Goal: Information Seeking & Learning: Learn about a topic

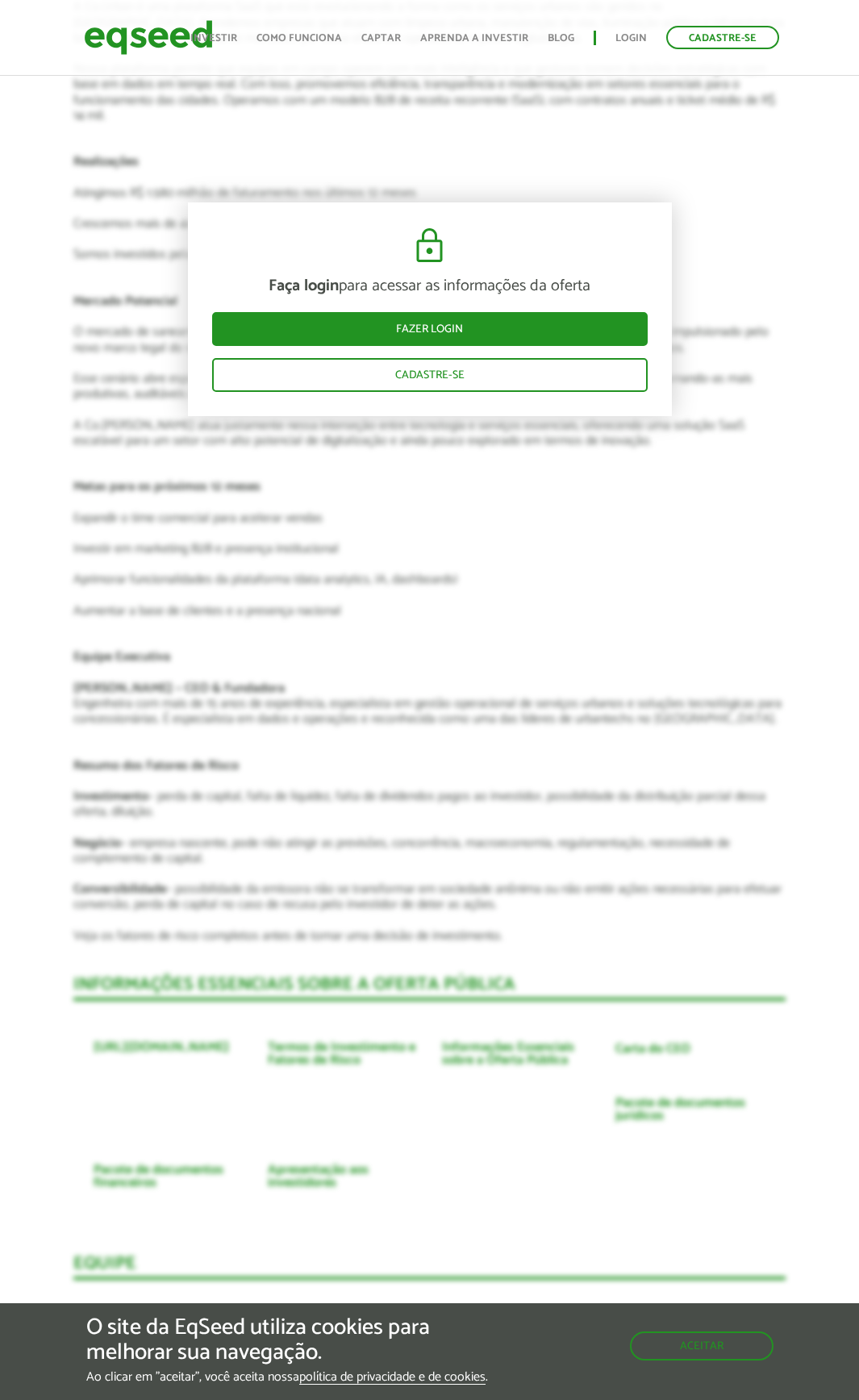
scroll to position [2420, 0]
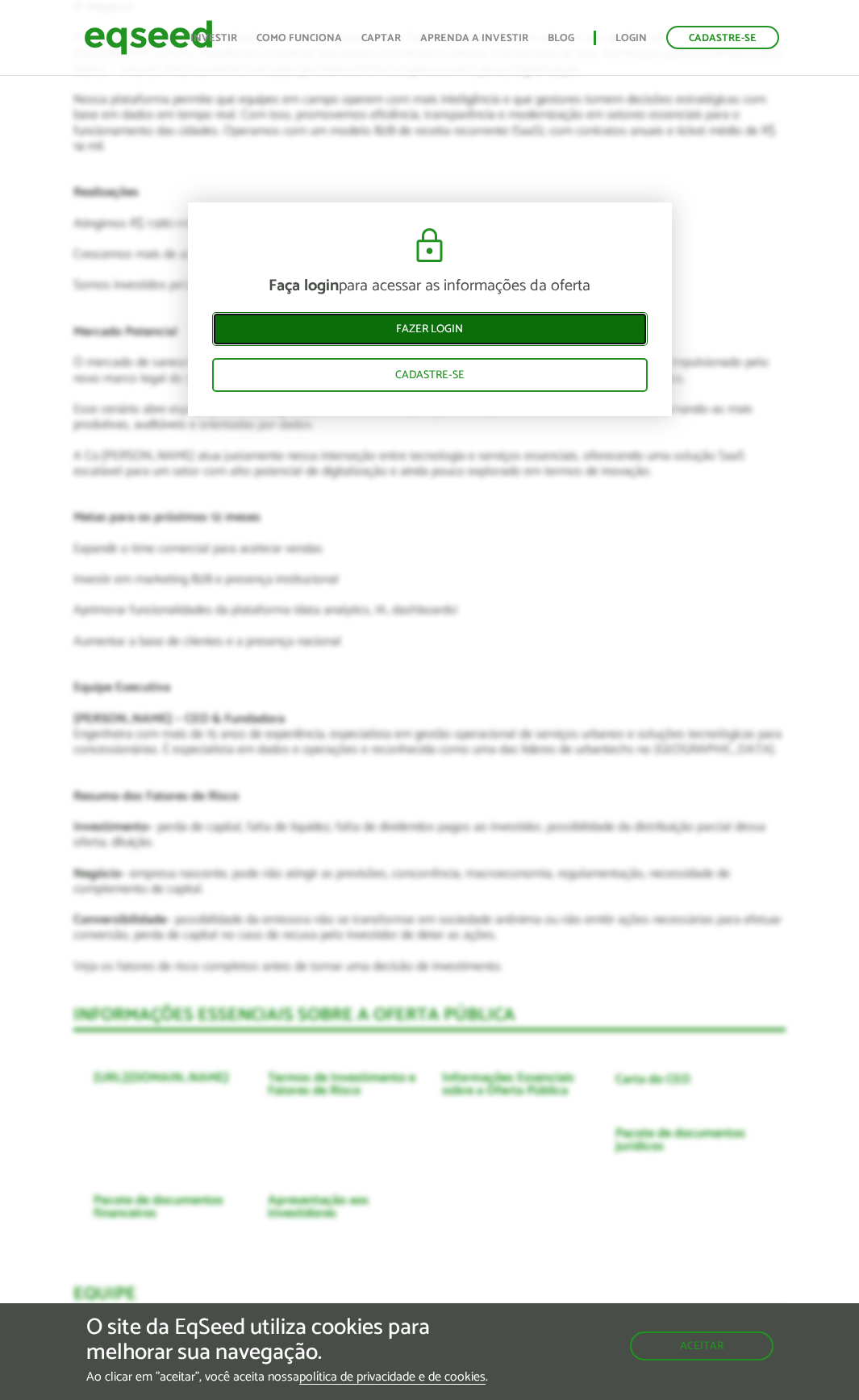
click at [448, 325] on link "Fazer login" at bounding box center [430, 328] width 435 height 34
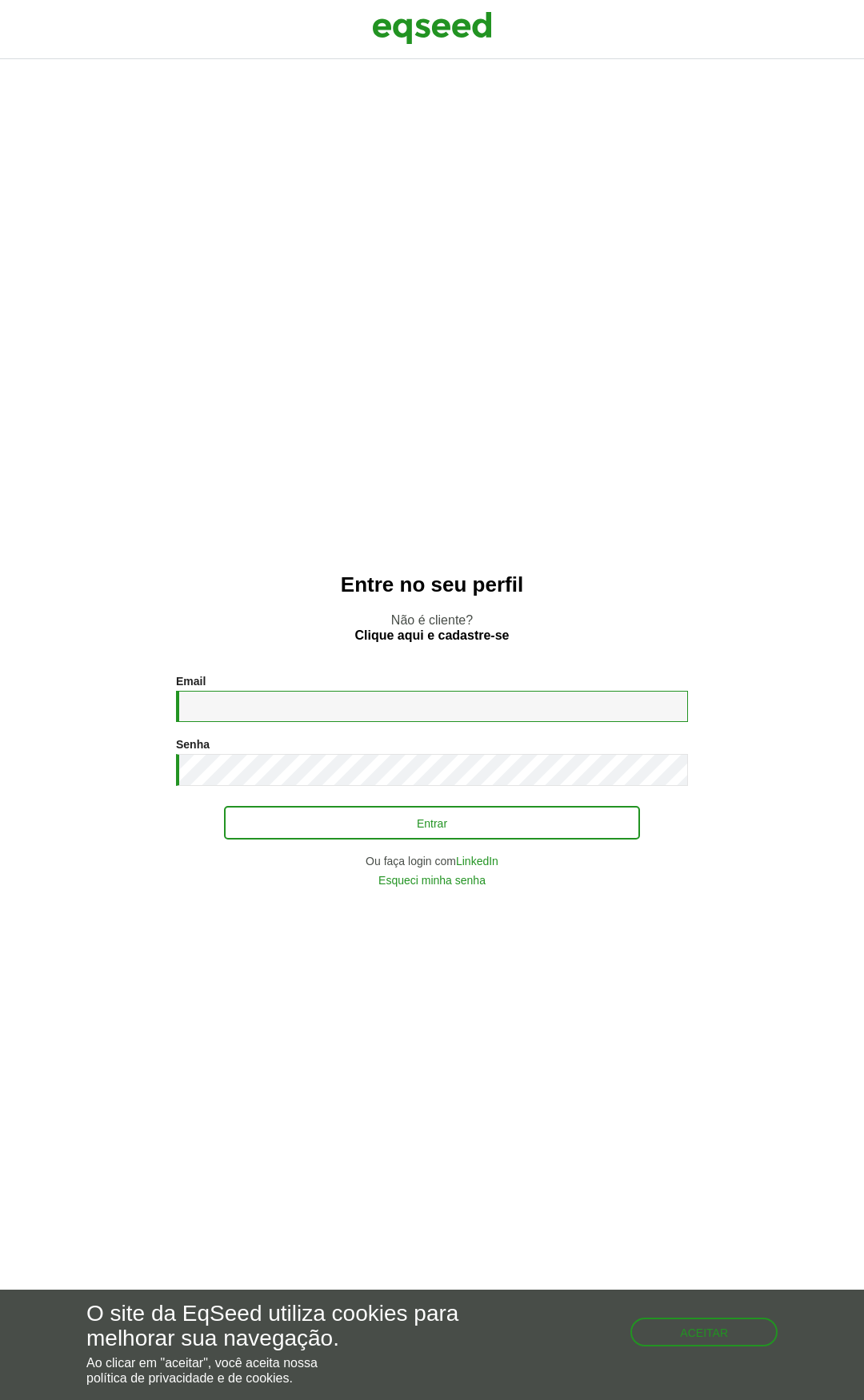
type input "**********"
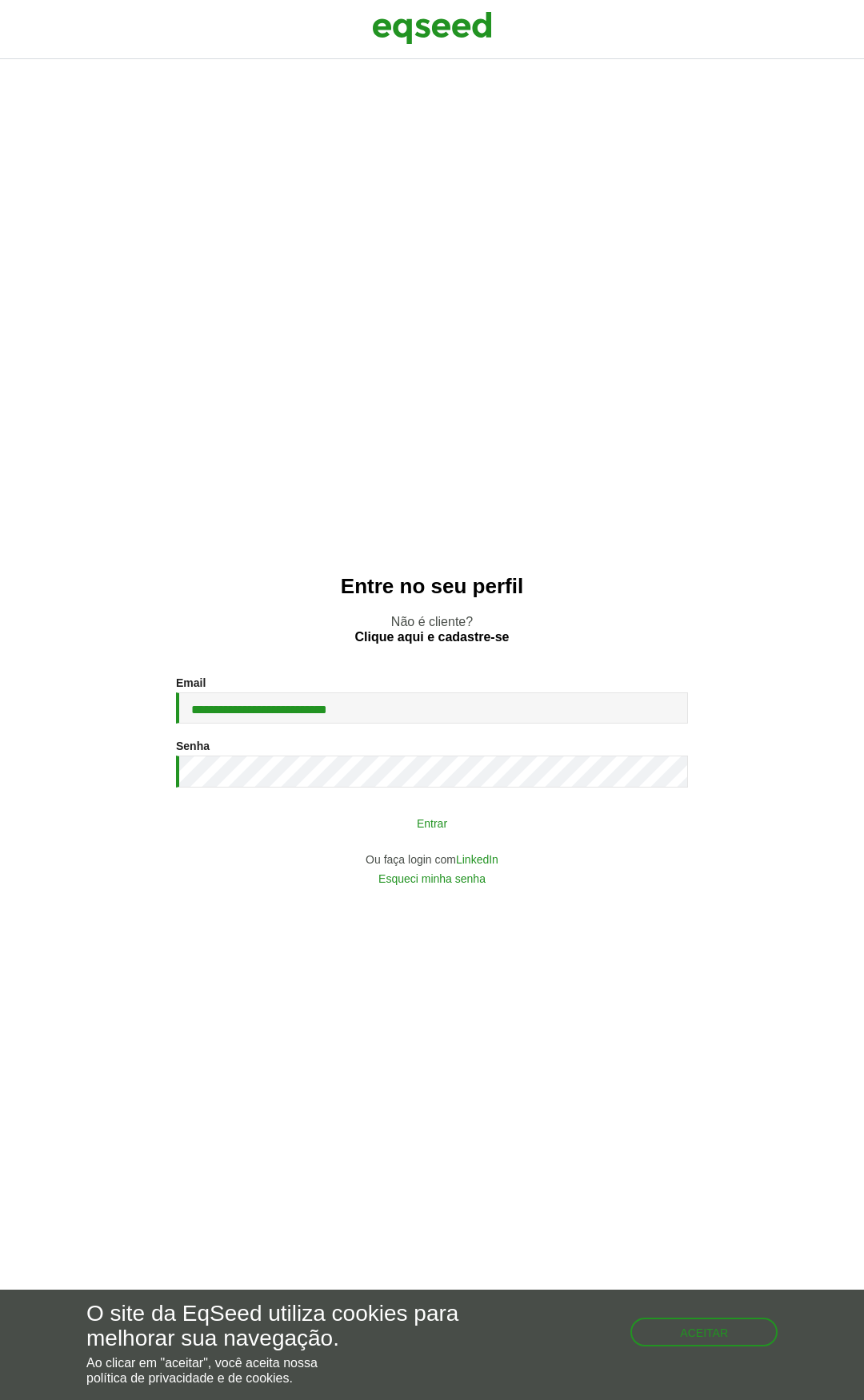
click at [429, 822] on button "Entrar" at bounding box center [432, 822] width 416 height 30
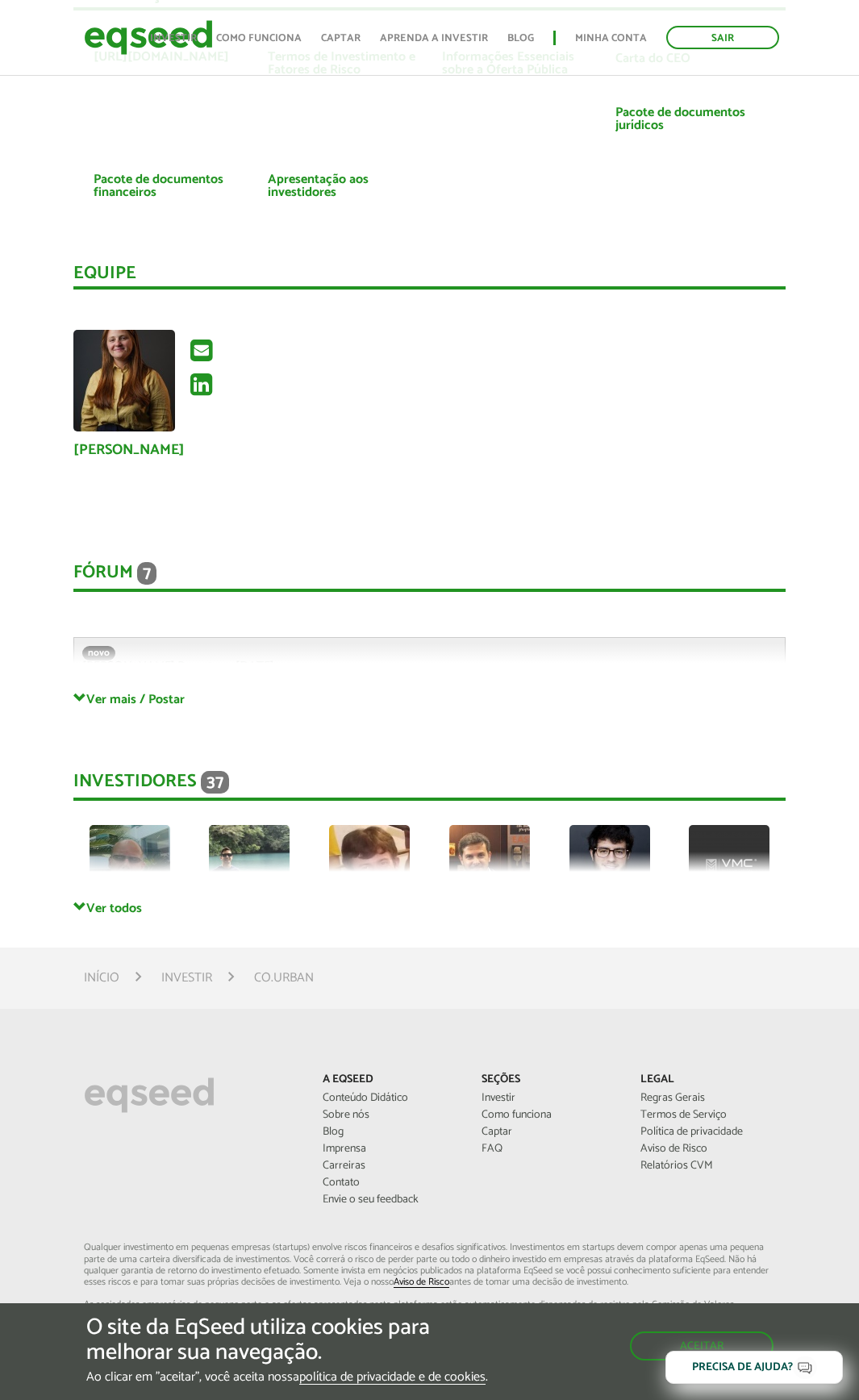
scroll to position [3227, 0]
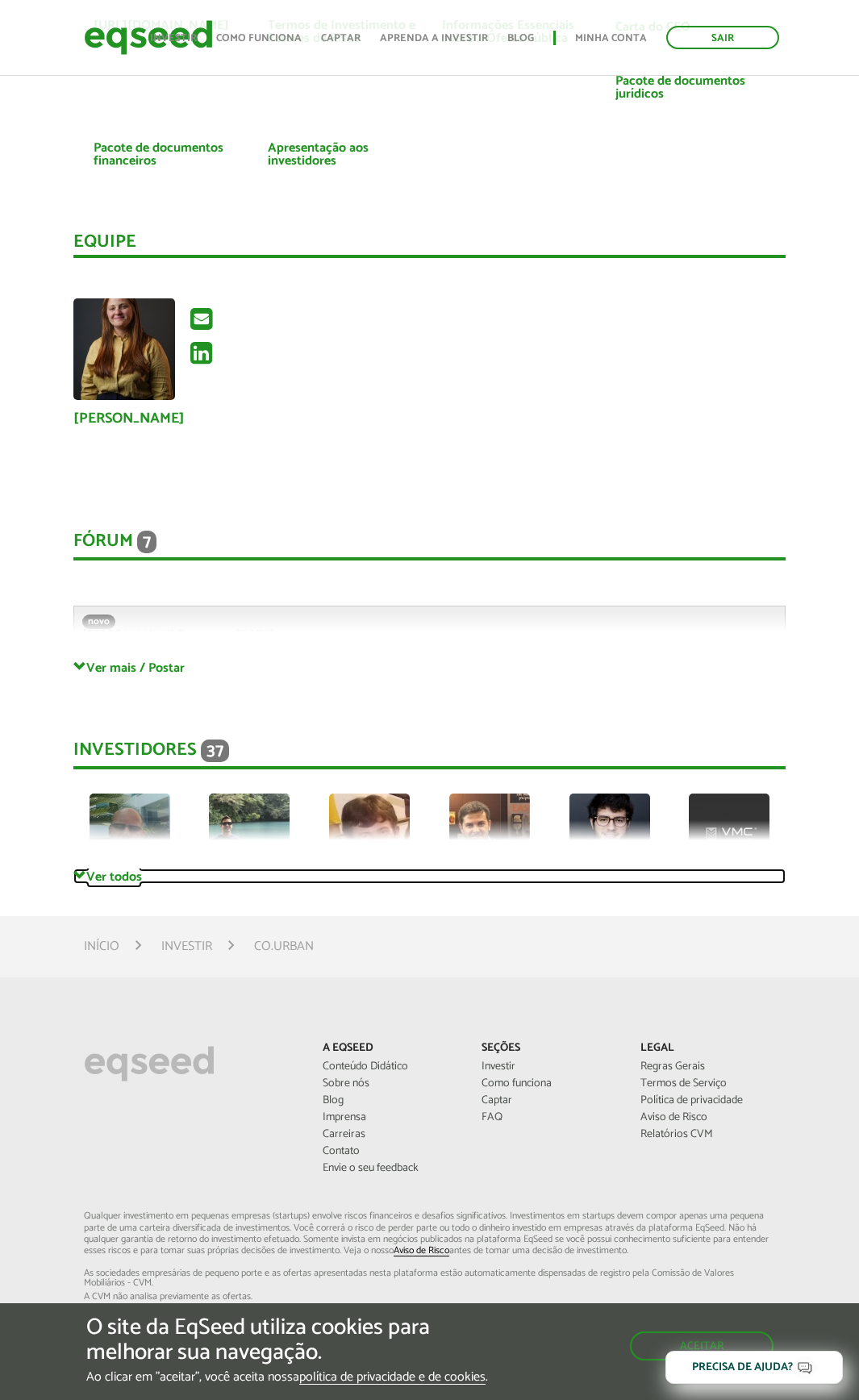
click at [129, 878] on link "Ver todos" at bounding box center [430, 876] width 712 height 16
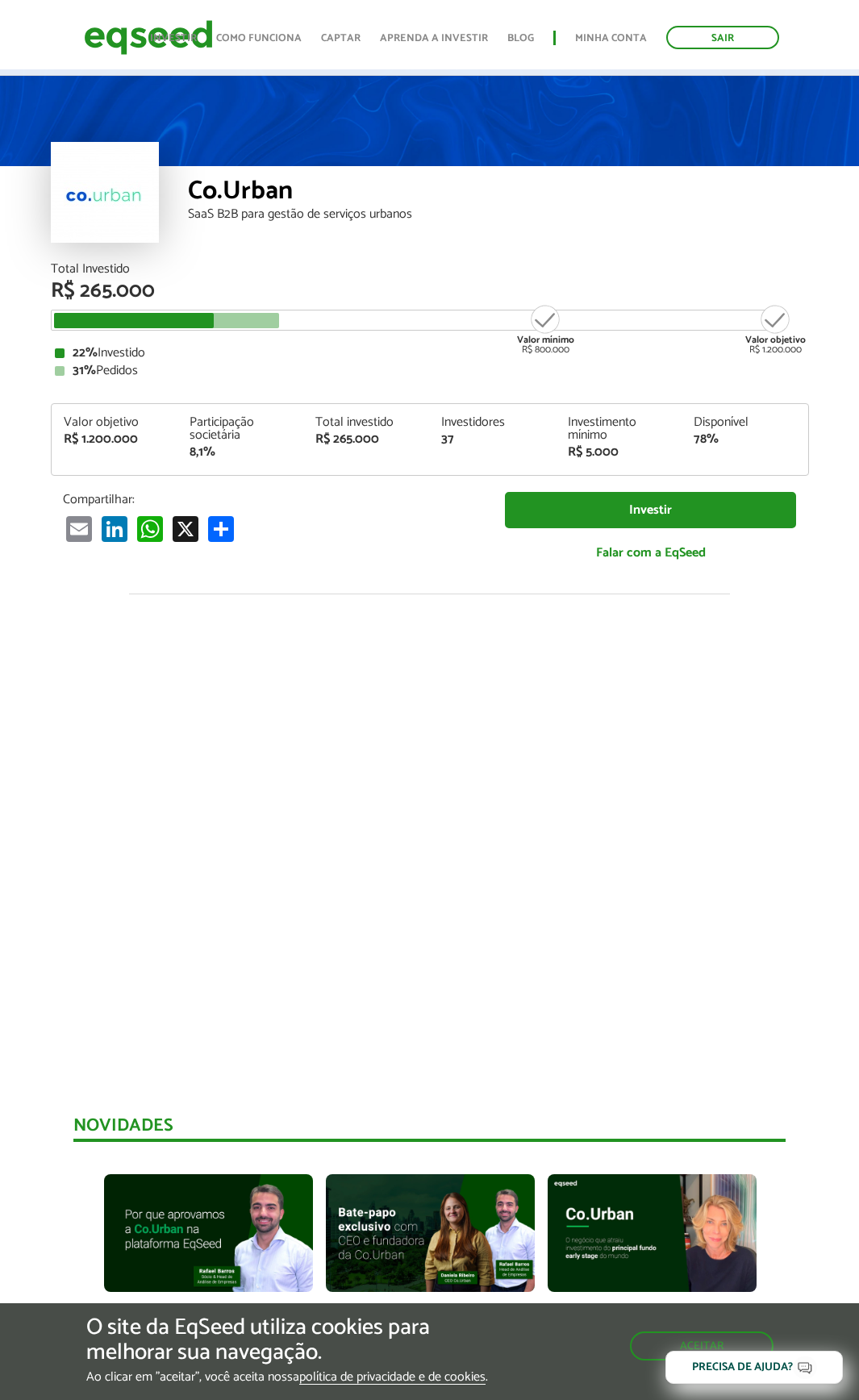
scroll to position [0, 0]
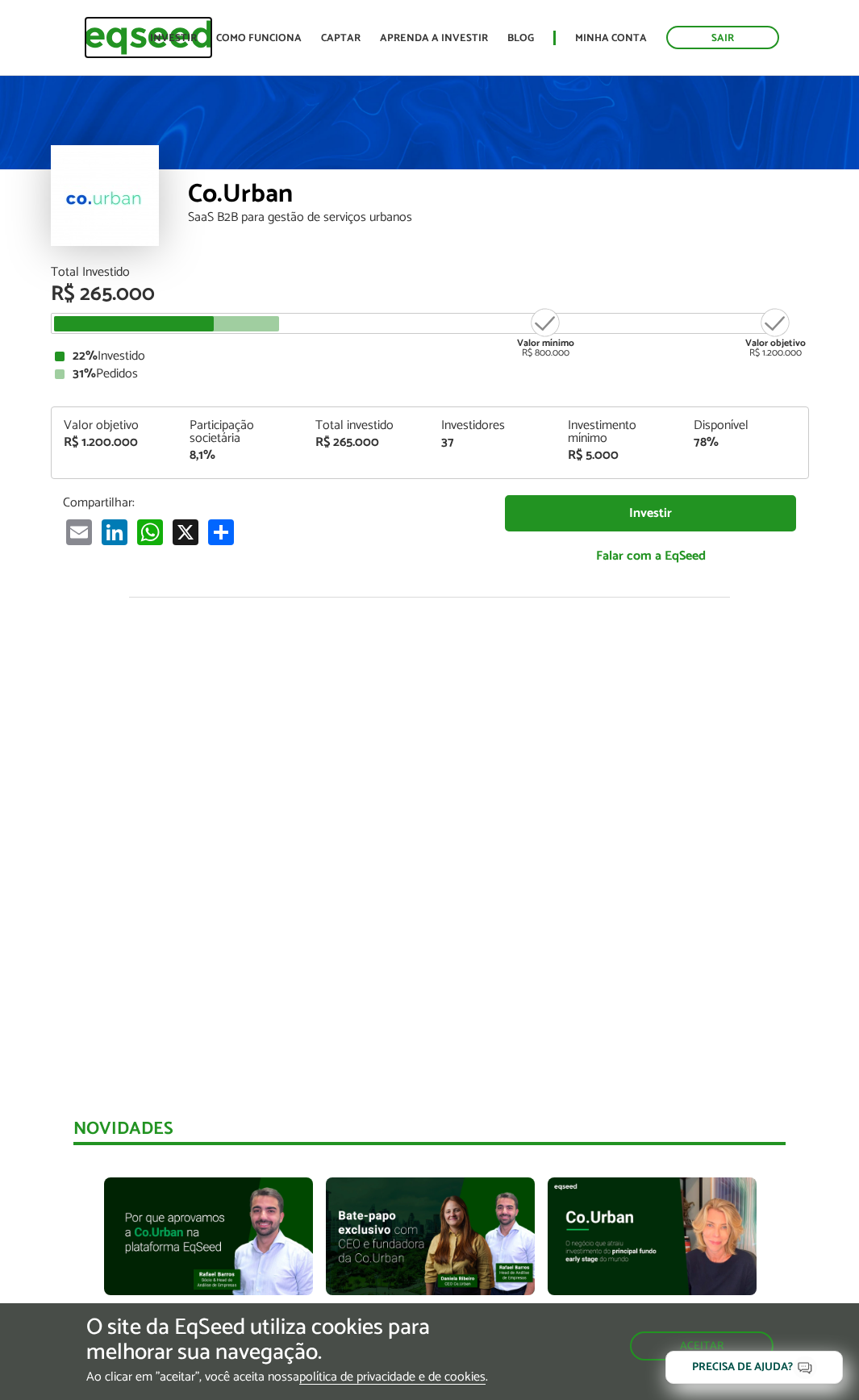
click at [134, 35] on img at bounding box center [148, 38] width 129 height 43
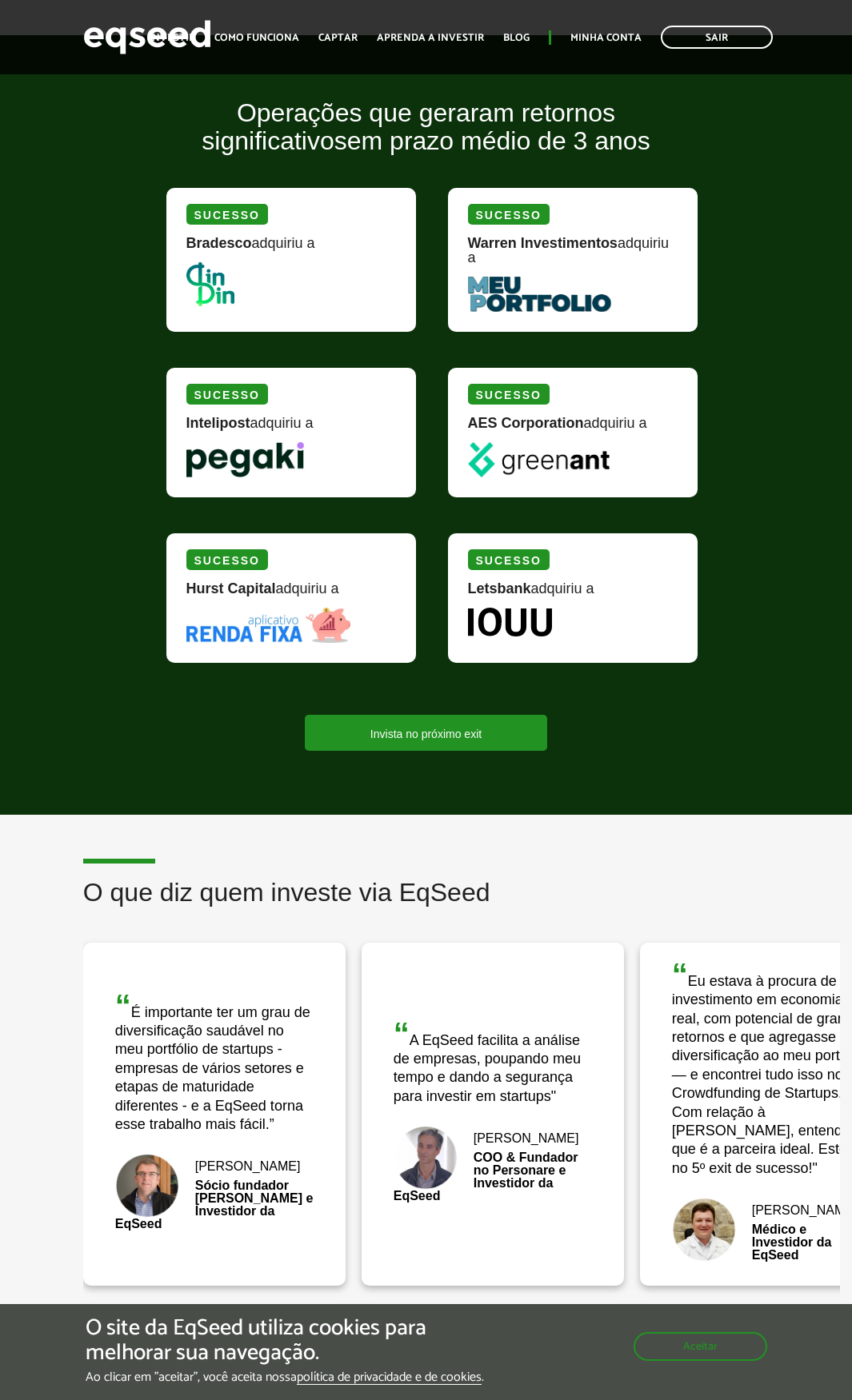
scroll to position [1781, 0]
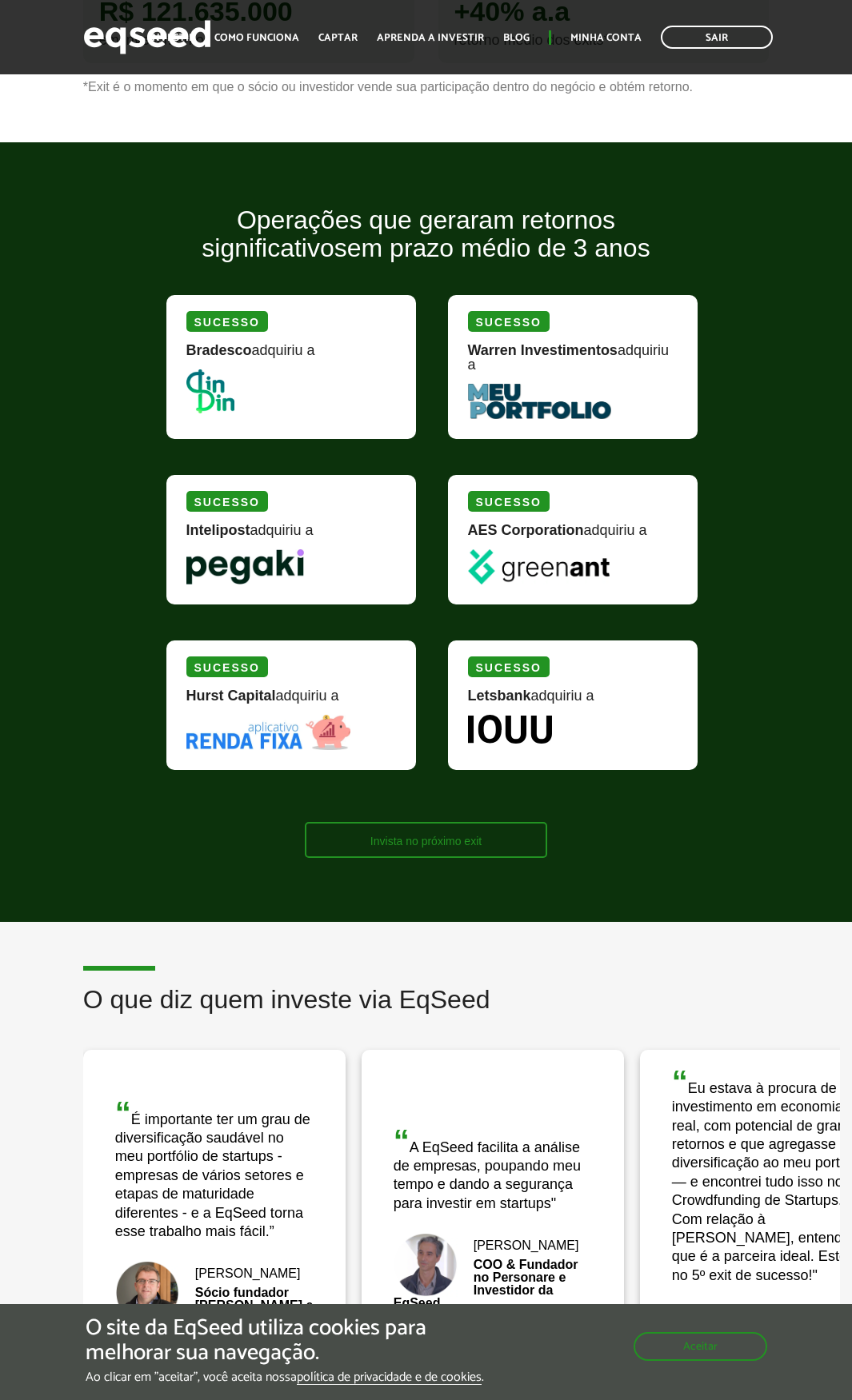
click at [453, 843] on link "Invista no próximo exit" at bounding box center [426, 840] width 242 height 36
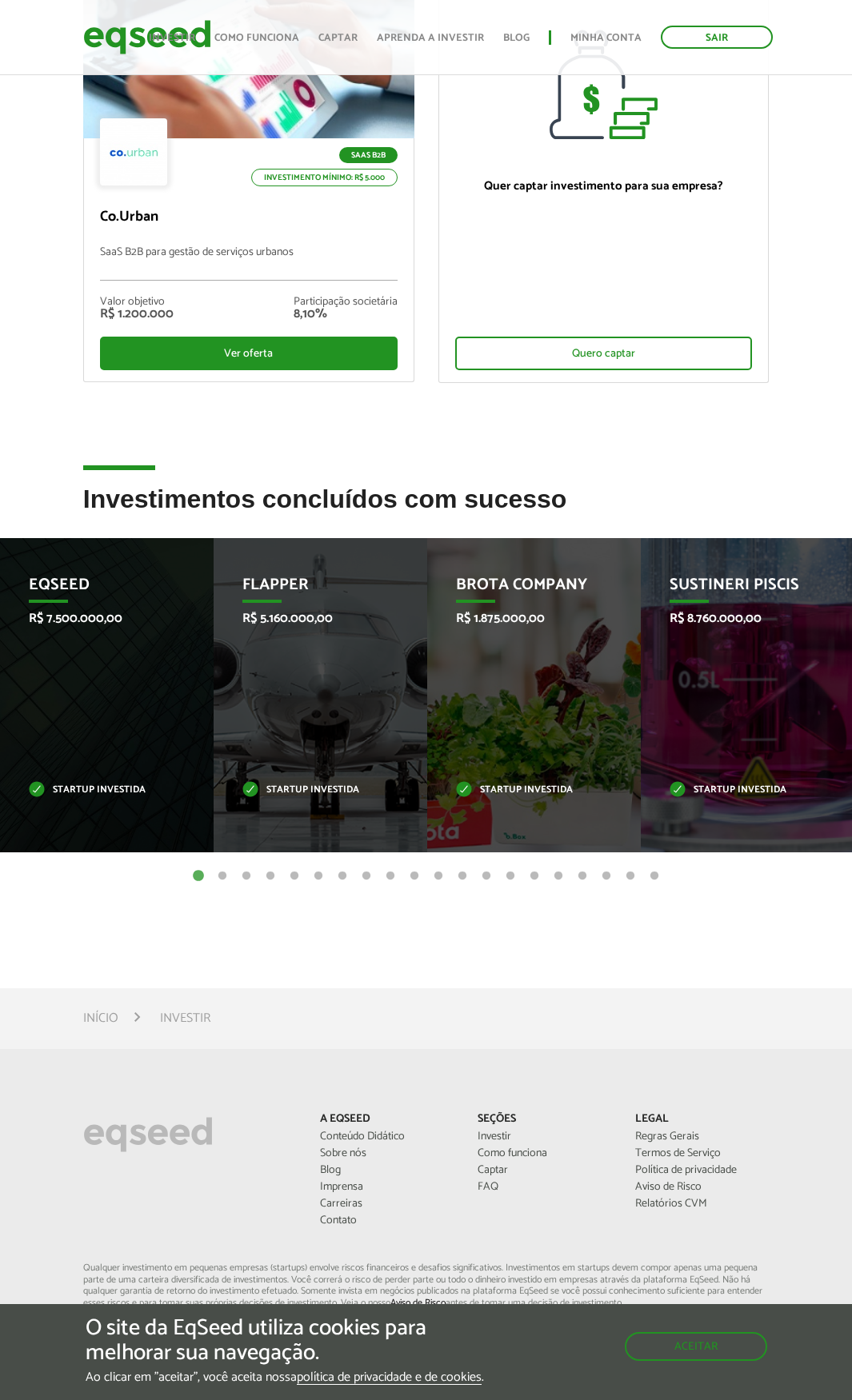
scroll to position [320, 0]
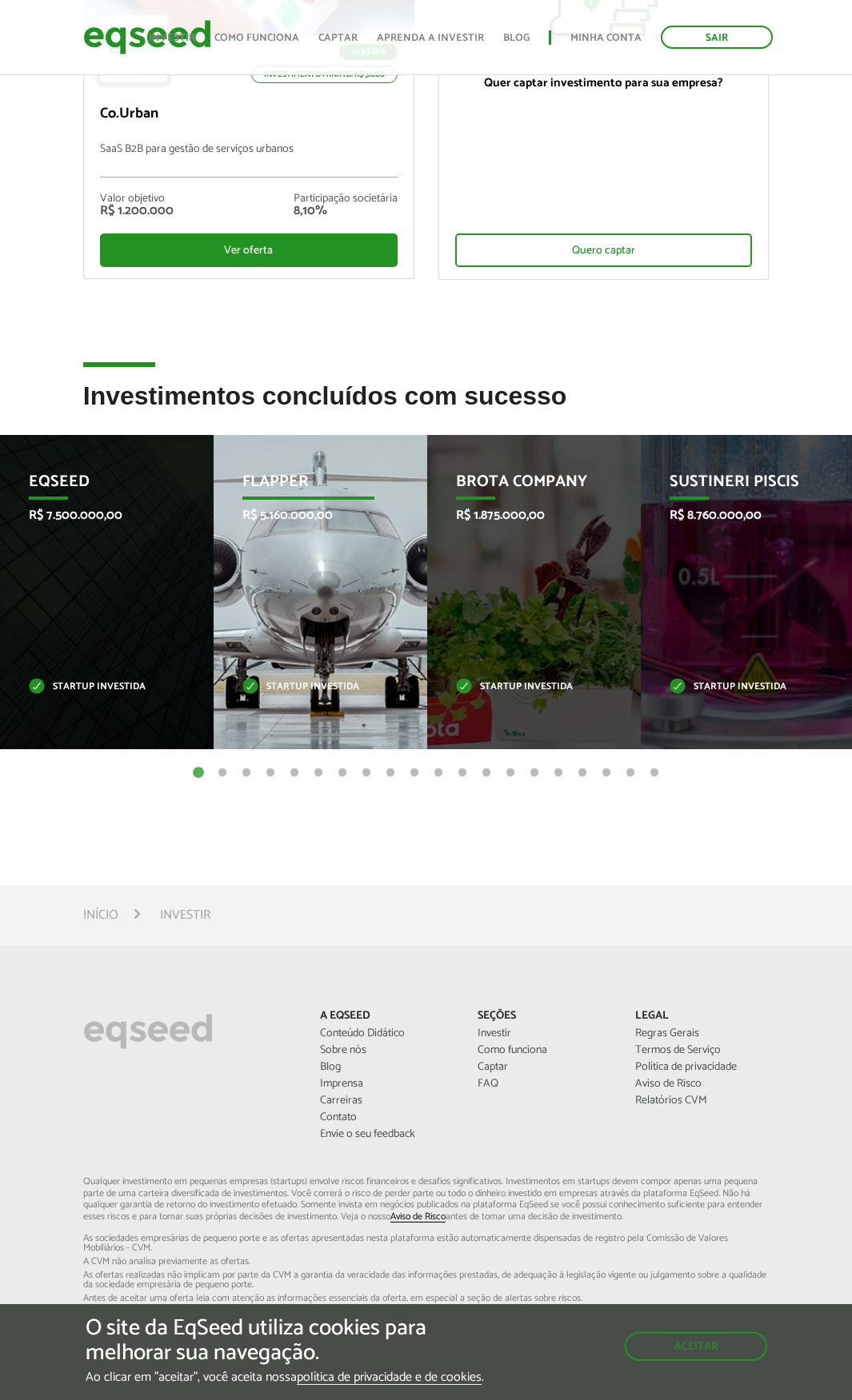
click at [316, 561] on div "Flapper R$ 5.160.000,00 Startup investida" at bounding box center [308, 592] width 189 height 314
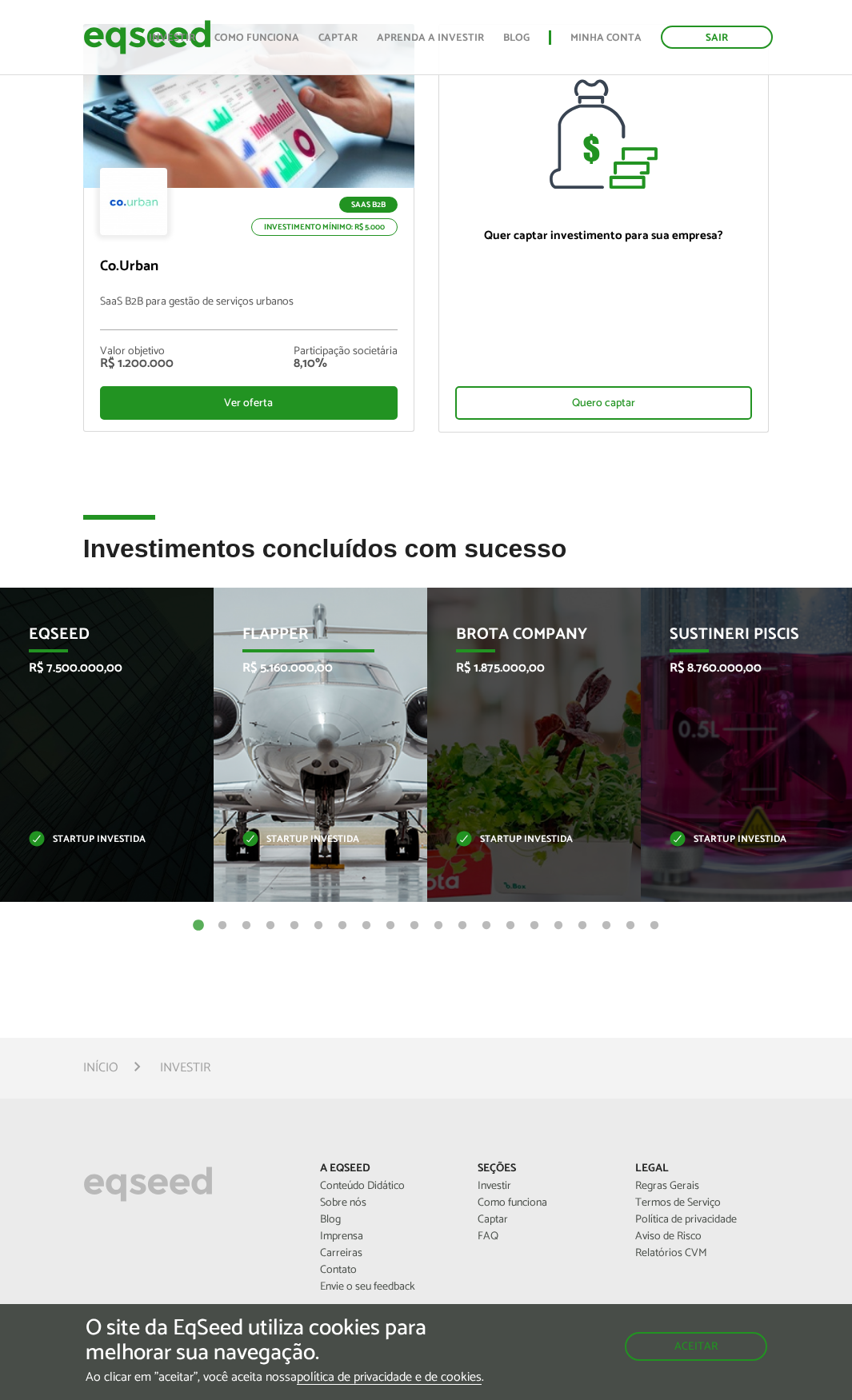
scroll to position [160, 0]
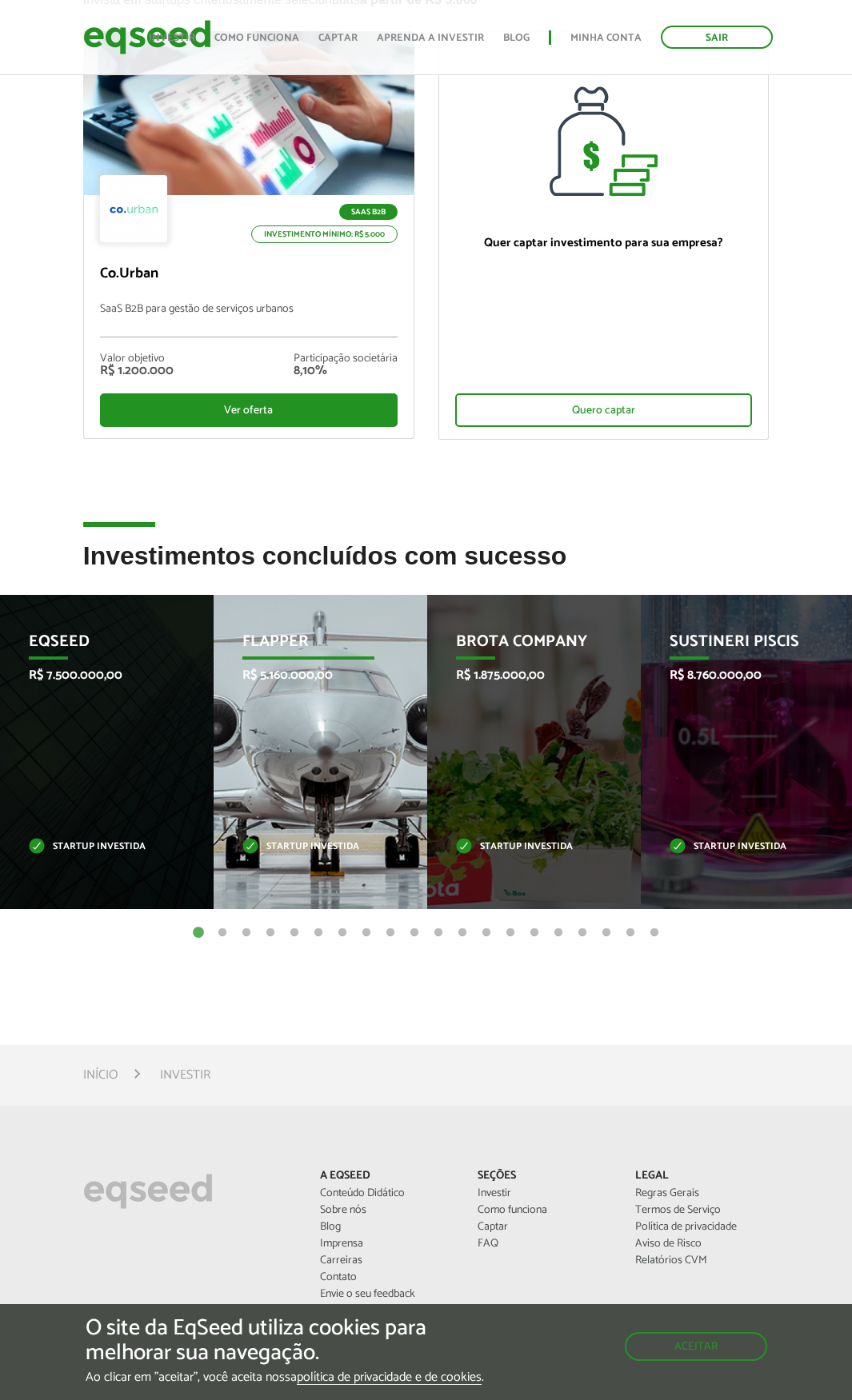
click at [314, 701] on div "Flapper R$ 5.160.000,00 Startup investida" at bounding box center [308, 752] width 189 height 314
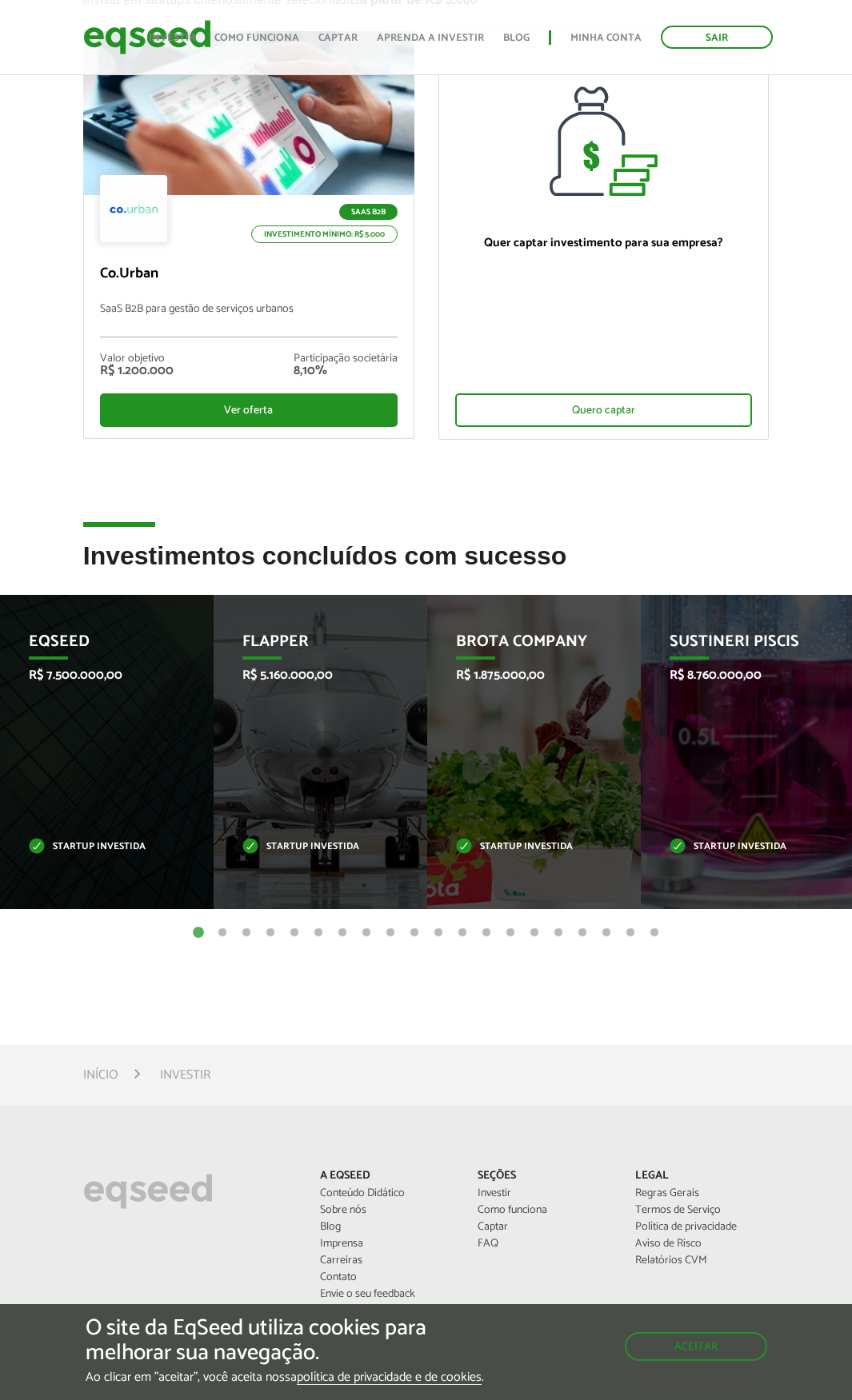
click at [224, 934] on button "2" at bounding box center [223, 934] width 16 height 16
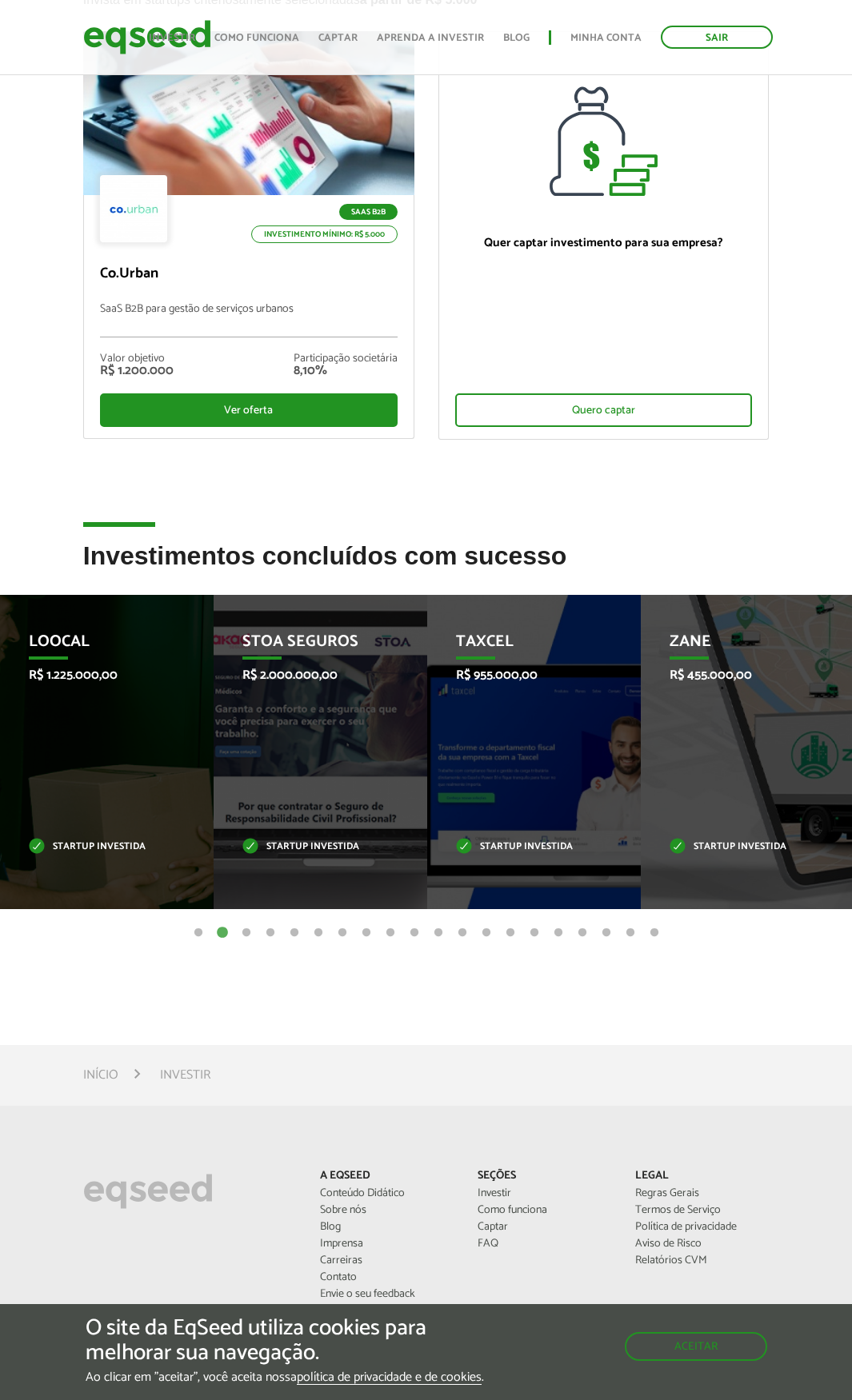
click at [198, 932] on button "1" at bounding box center [198, 934] width 16 height 16
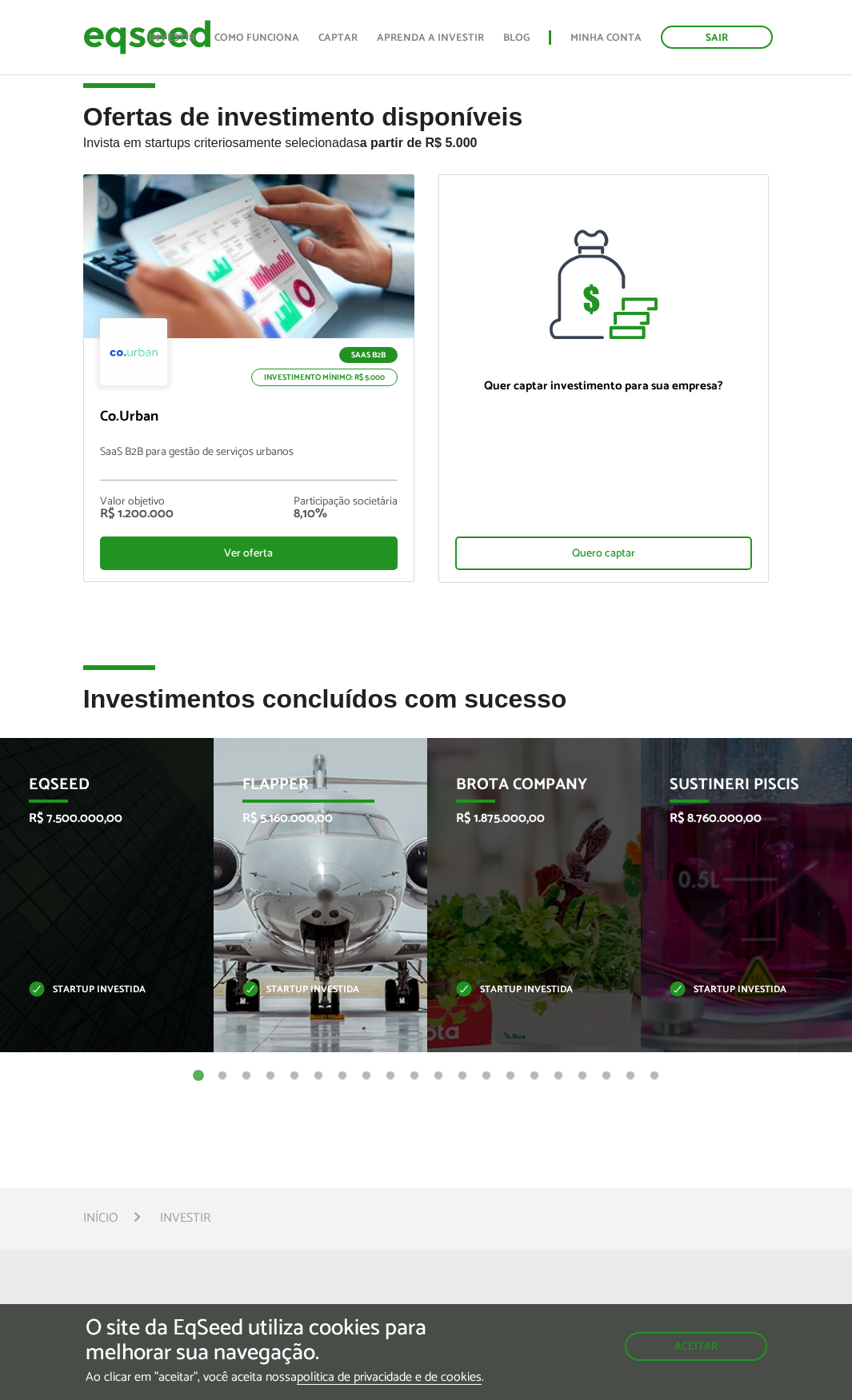
scroll to position [0, 0]
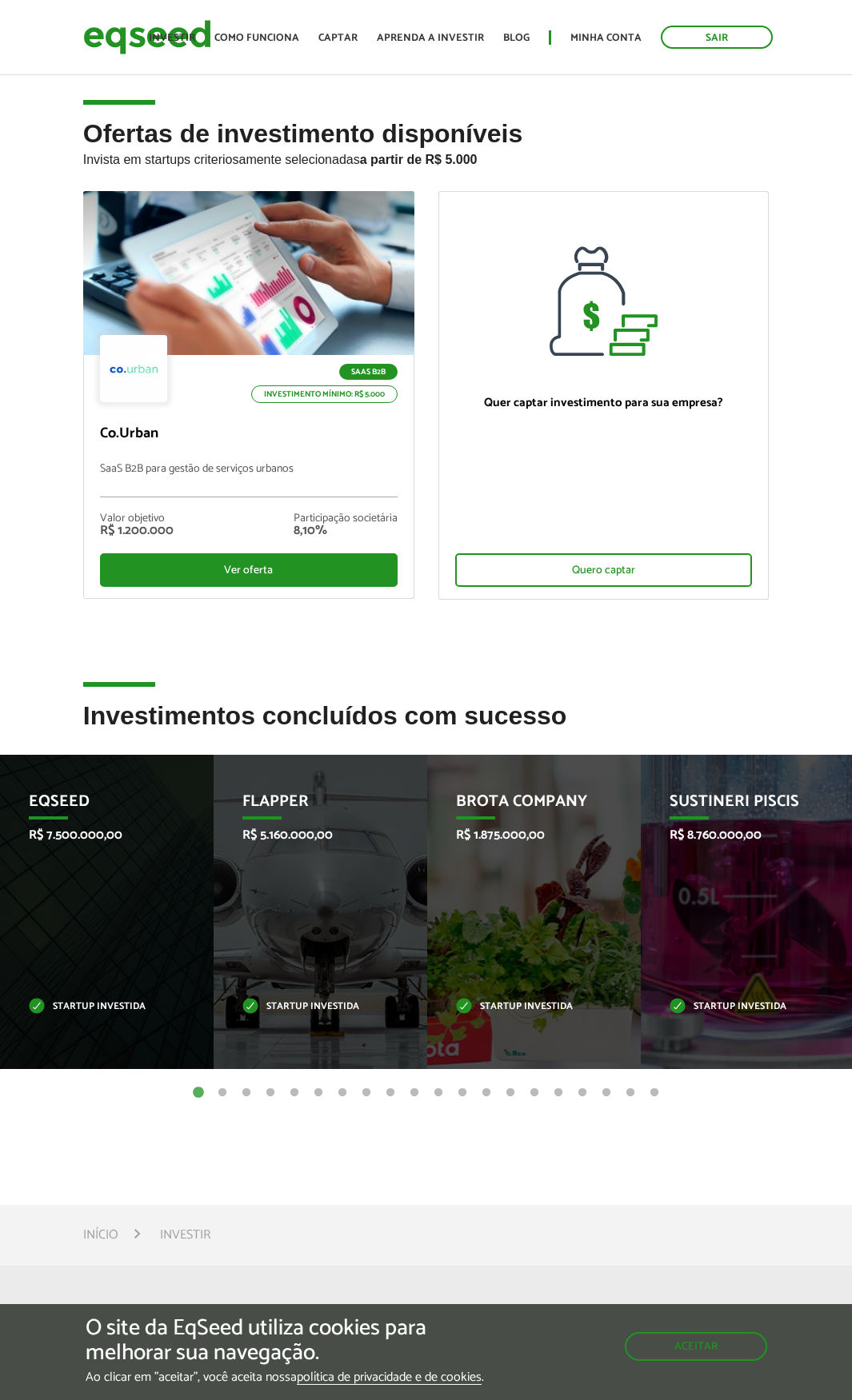
click at [226, 1094] on button "2" at bounding box center [223, 1093] width 16 height 16
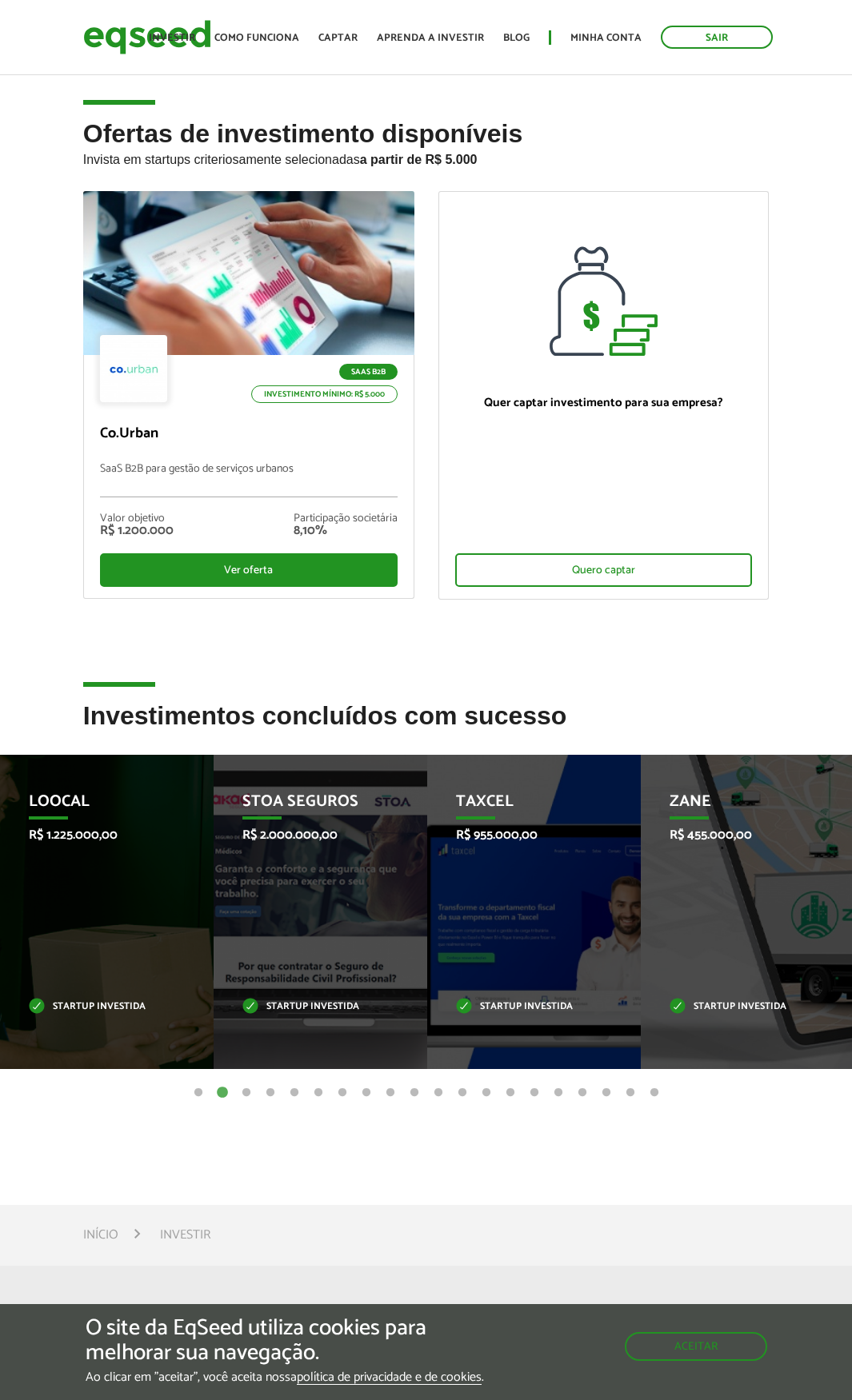
click at [246, 1092] on button "3" at bounding box center [246, 1093] width 16 height 16
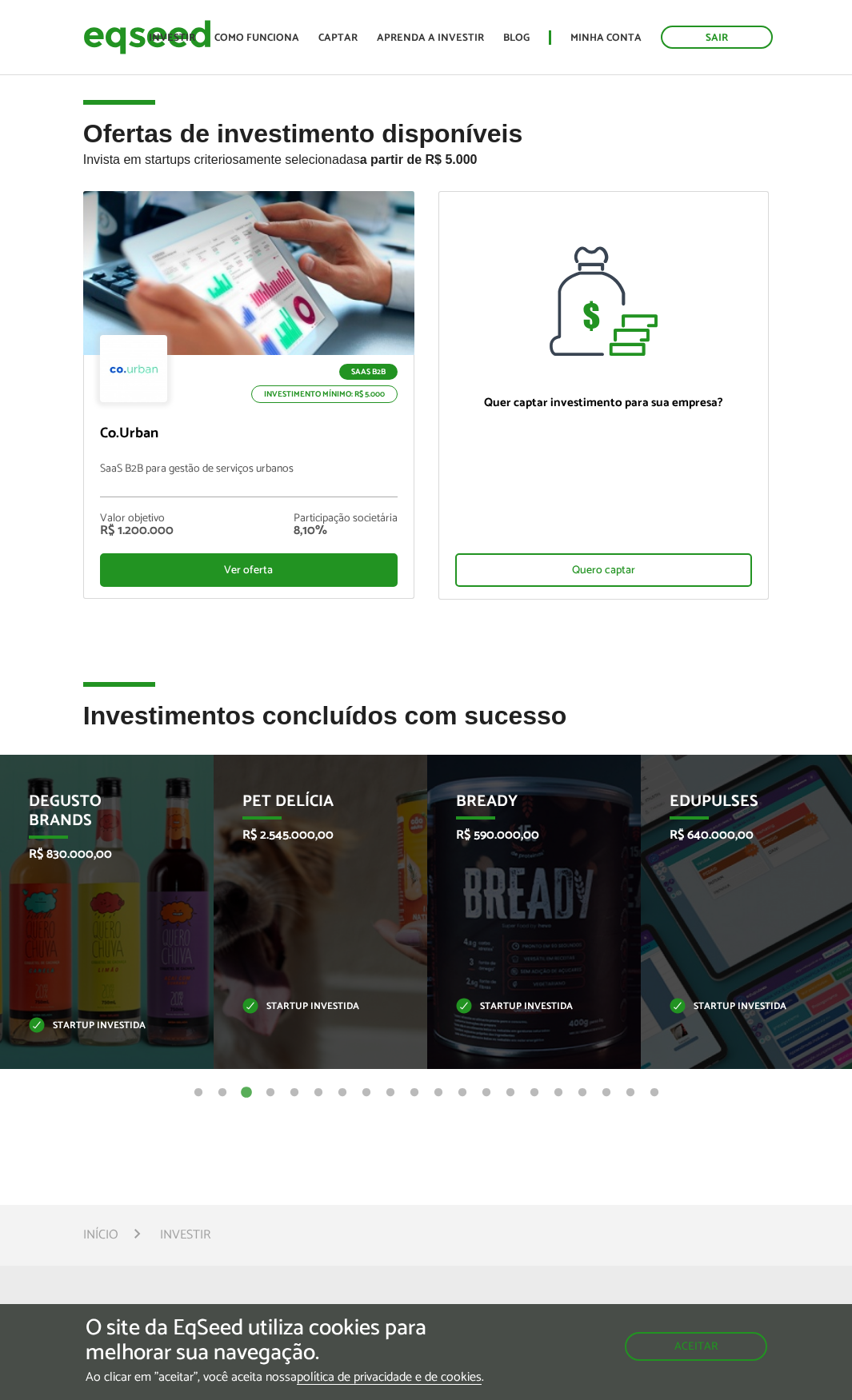
click at [270, 1092] on button "4" at bounding box center [271, 1093] width 16 height 16
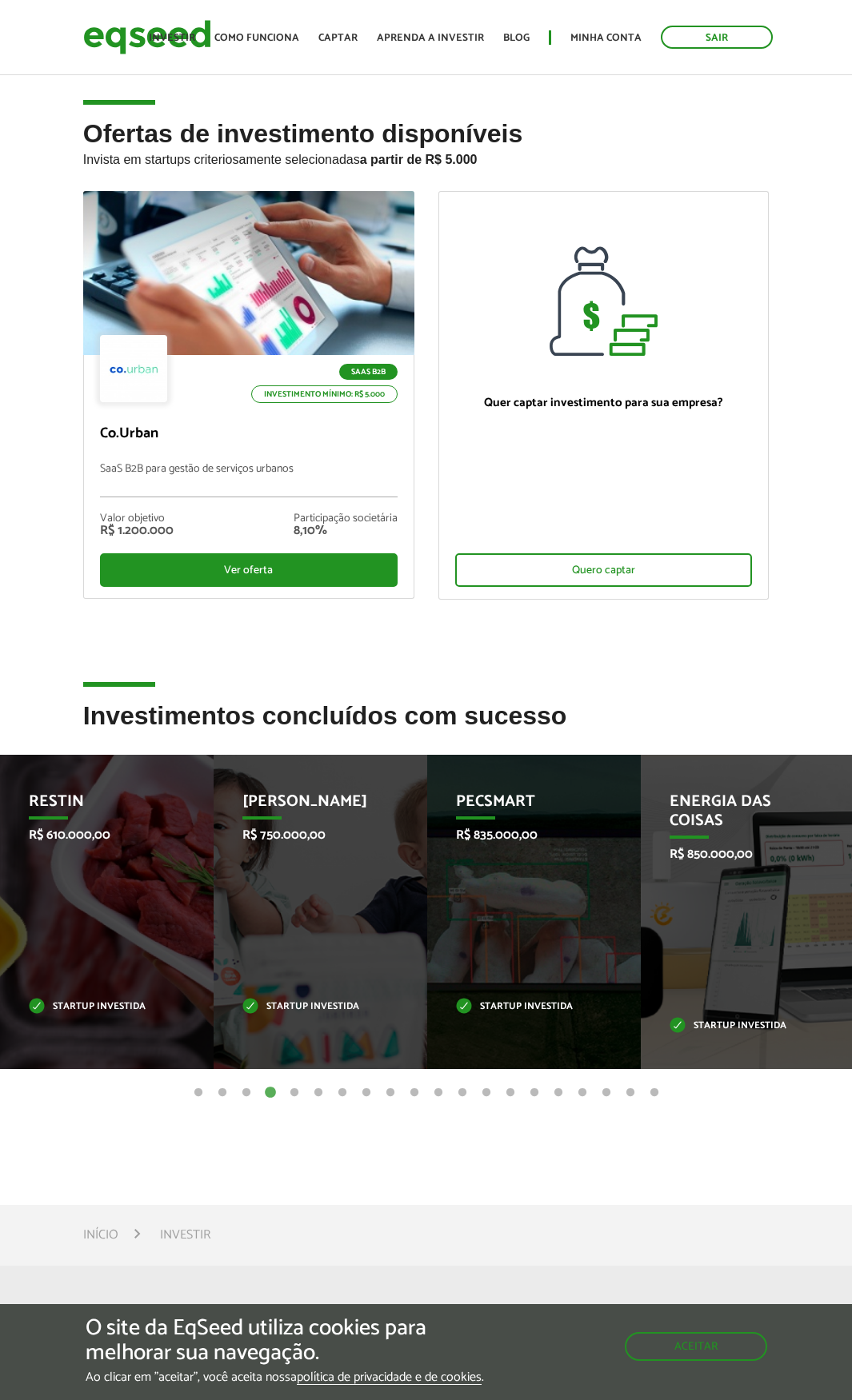
click at [294, 1092] on button "5" at bounding box center [294, 1093] width 16 height 16
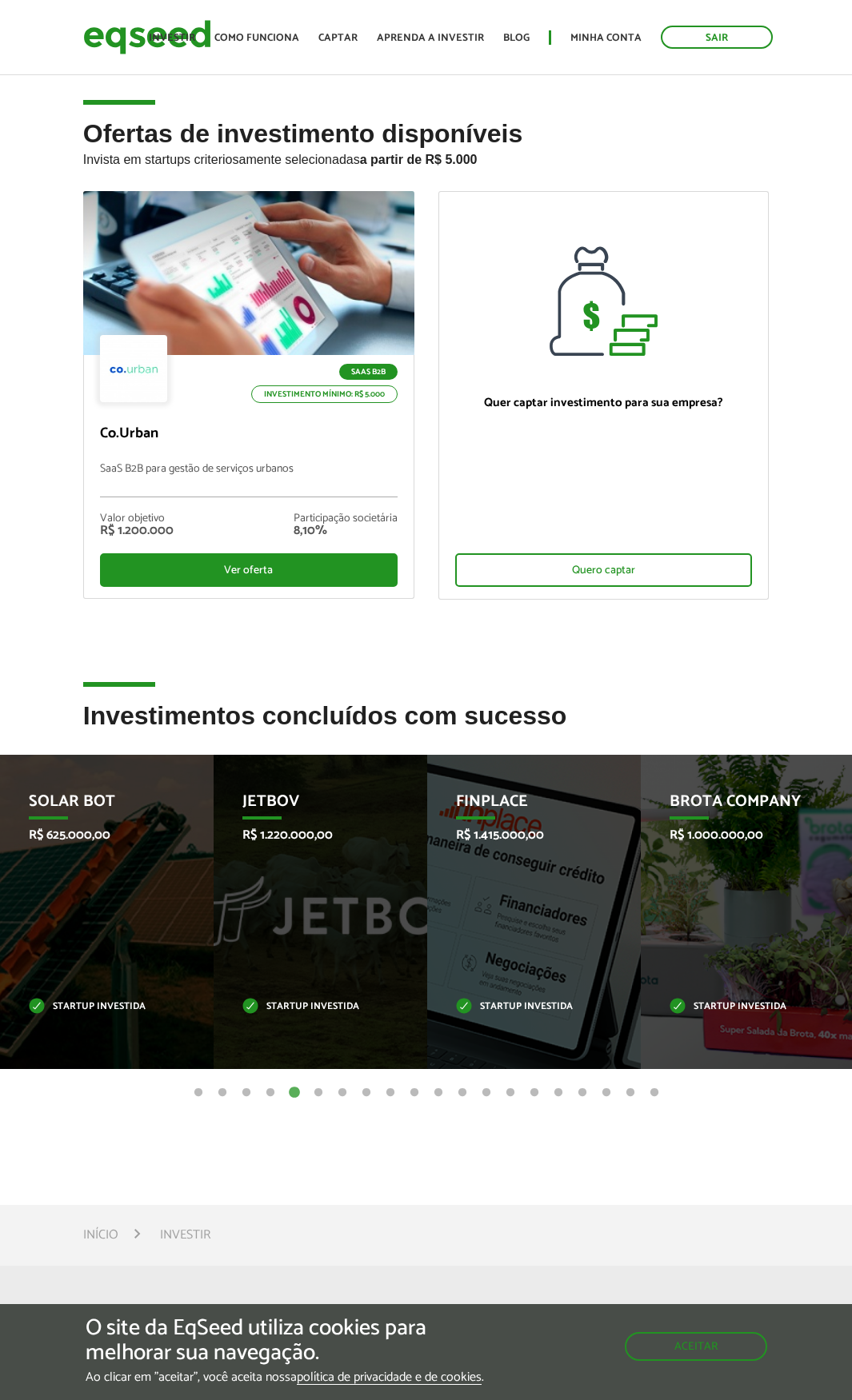
click at [318, 1094] on button "6" at bounding box center [319, 1093] width 16 height 16
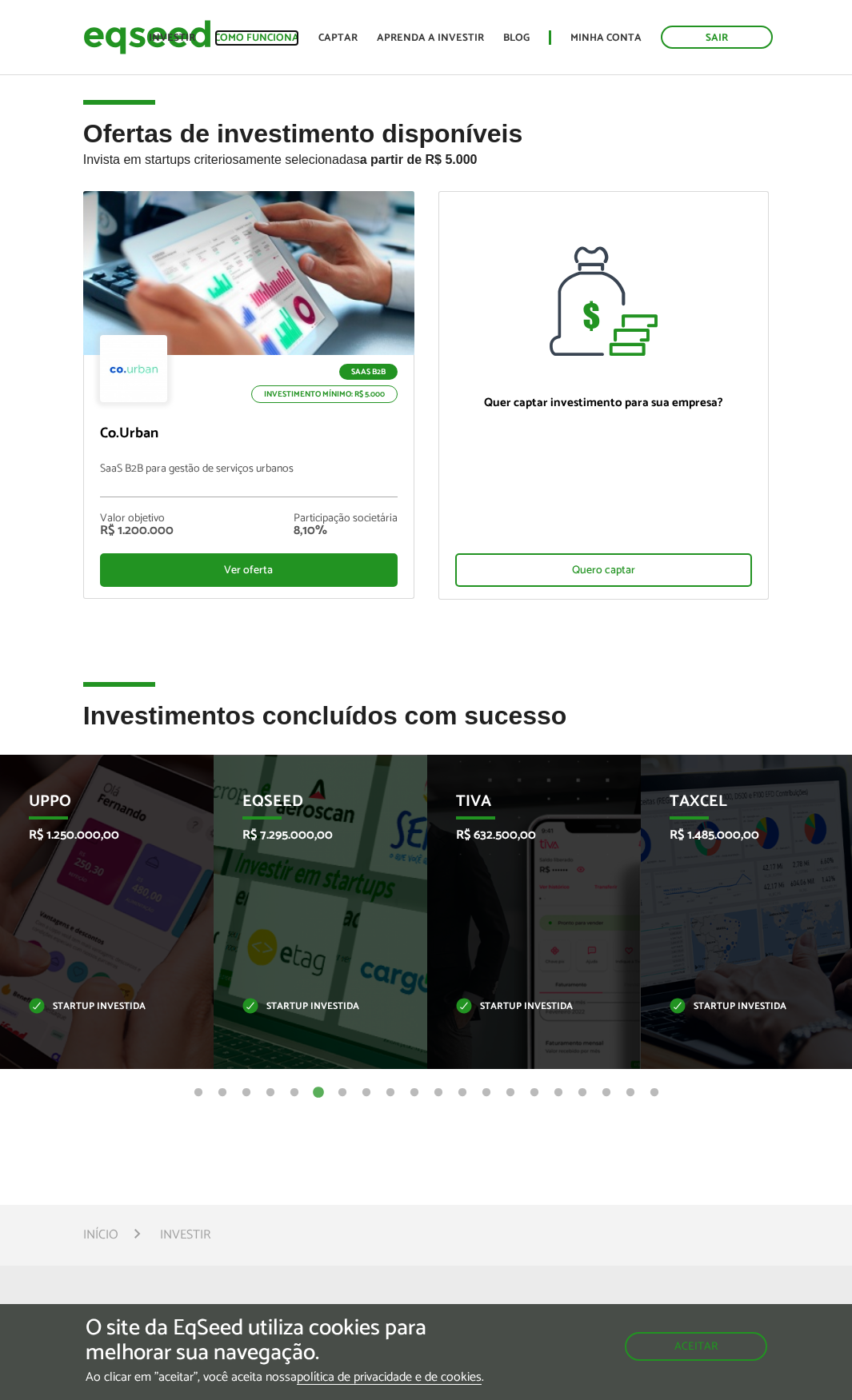
click at [267, 38] on link "Como funciona" at bounding box center [257, 37] width 85 height 11
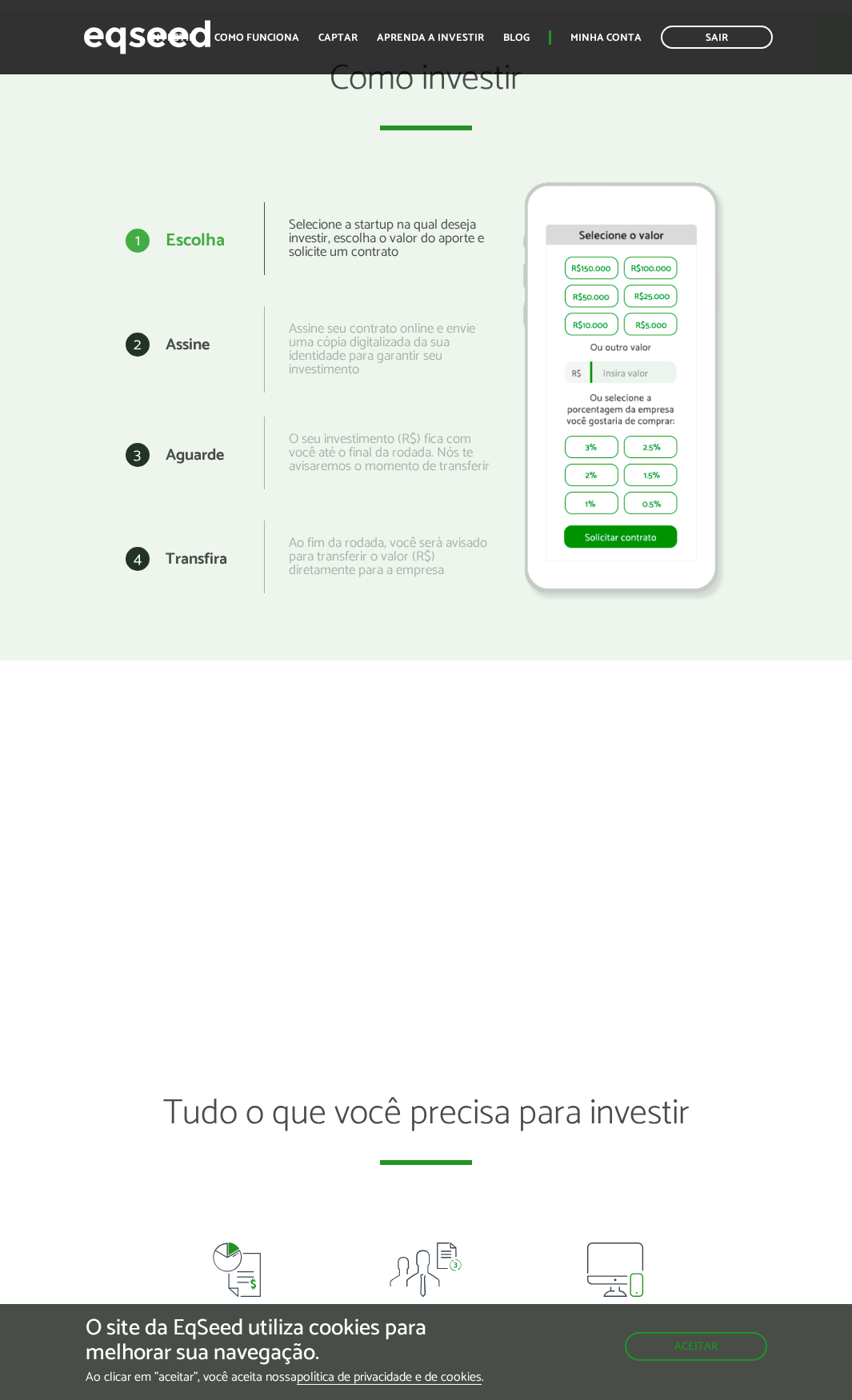
scroll to position [2559, 0]
